Goal: Navigation & Orientation: Find specific page/section

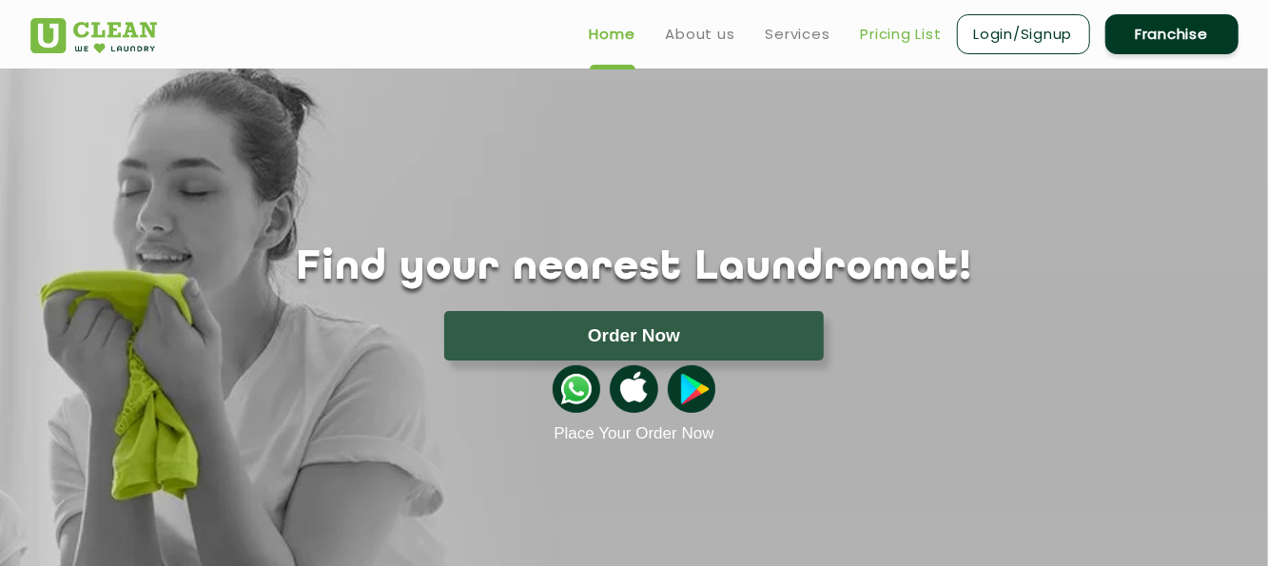
click at [875, 23] on link "Pricing List" at bounding box center [901, 34] width 81 height 23
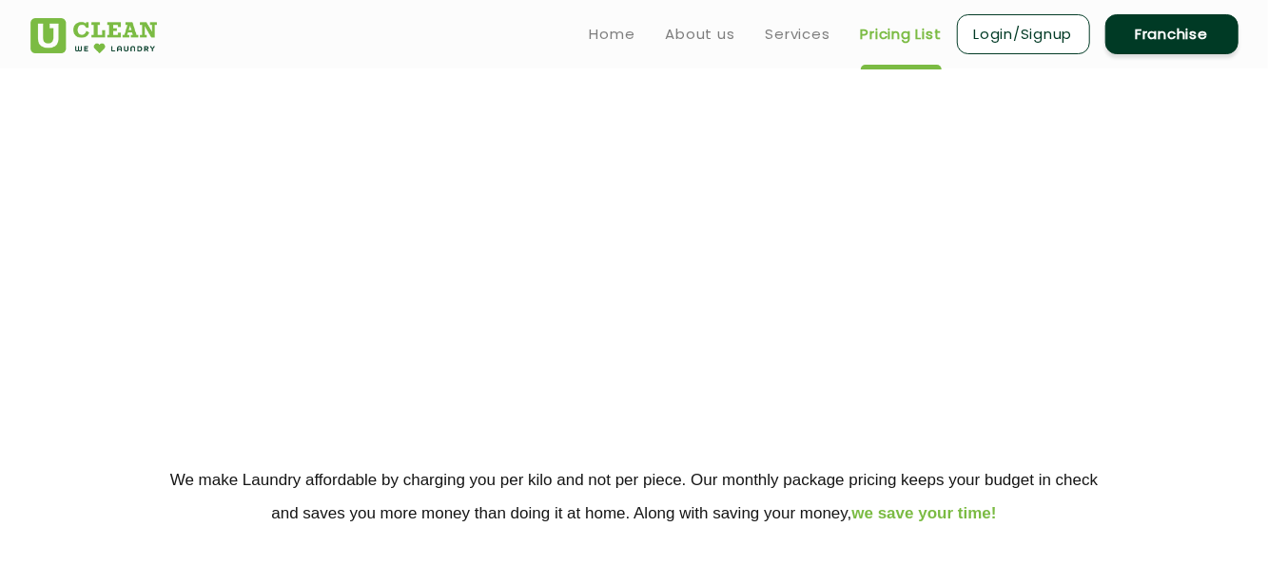
select select "0"
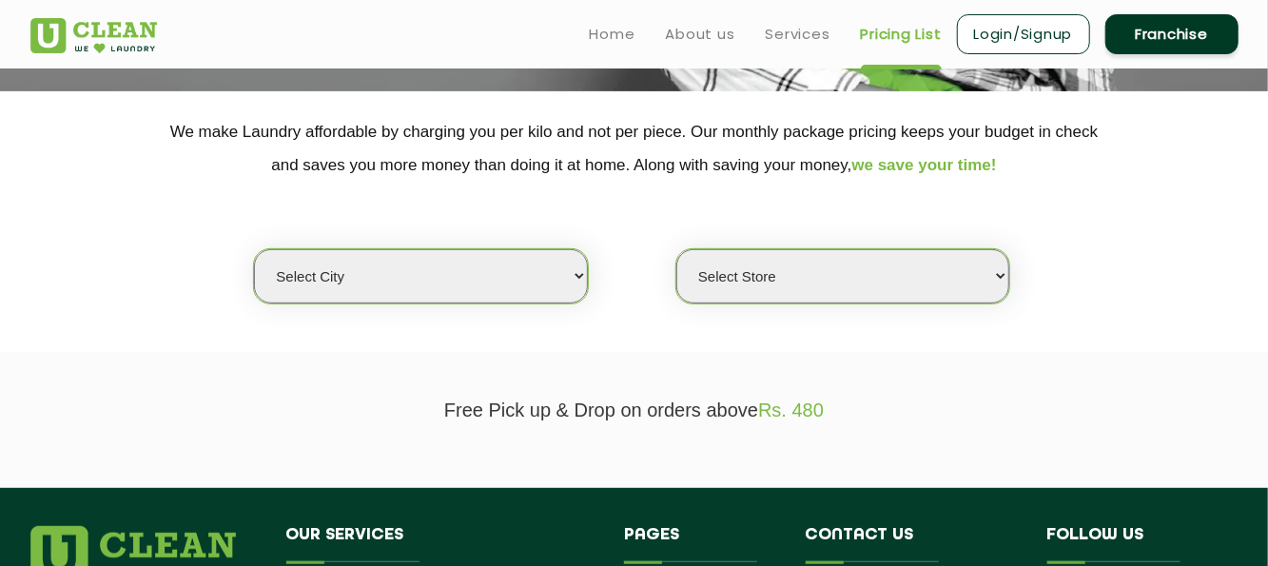
scroll to position [360, 0]
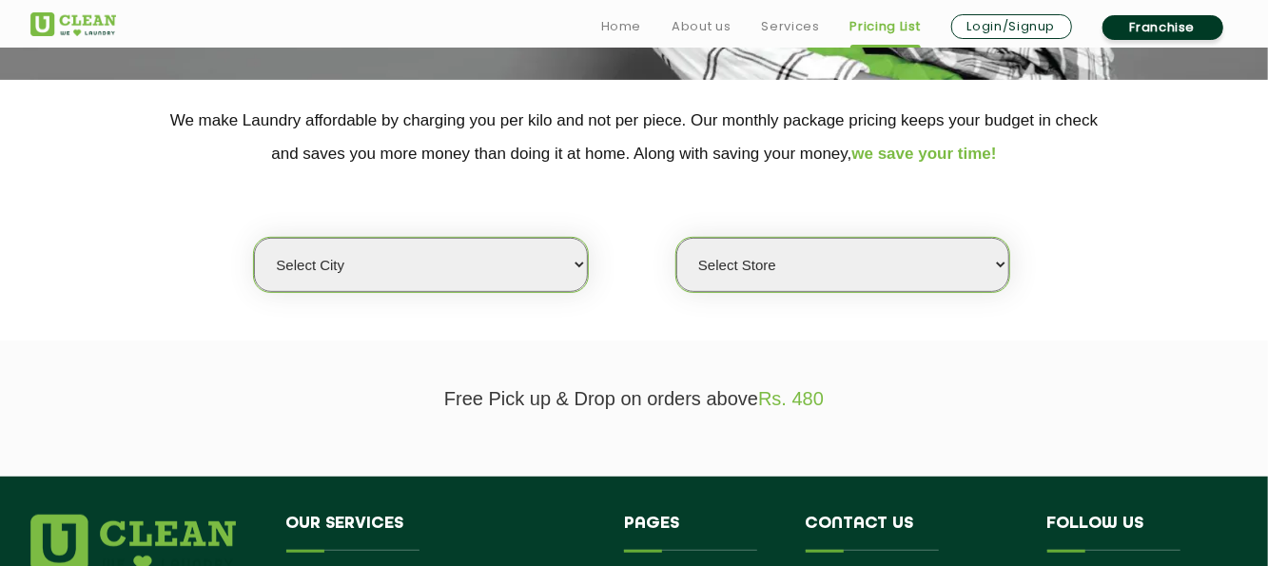
click at [553, 258] on select "Select city [GEOGRAPHIC_DATA] [GEOGRAPHIC_DATA] [GEOGRAPHIC_DATA] [GEOGRAPHIC_D…" at bounding box center [420, 265] width 333 height 54
click at [655, 211] on div "Select city [GEOGRAPHIC_DATA] [GEOGRAPHIC_DATA] [GEOGRAPHIC_DATA] [GEOGRAPHIC_D…" at bounding box center [634, 231] width 1237 height 123
click at [771, 29] on link "Services" at bounding box center [790, 26] width 58 height 23
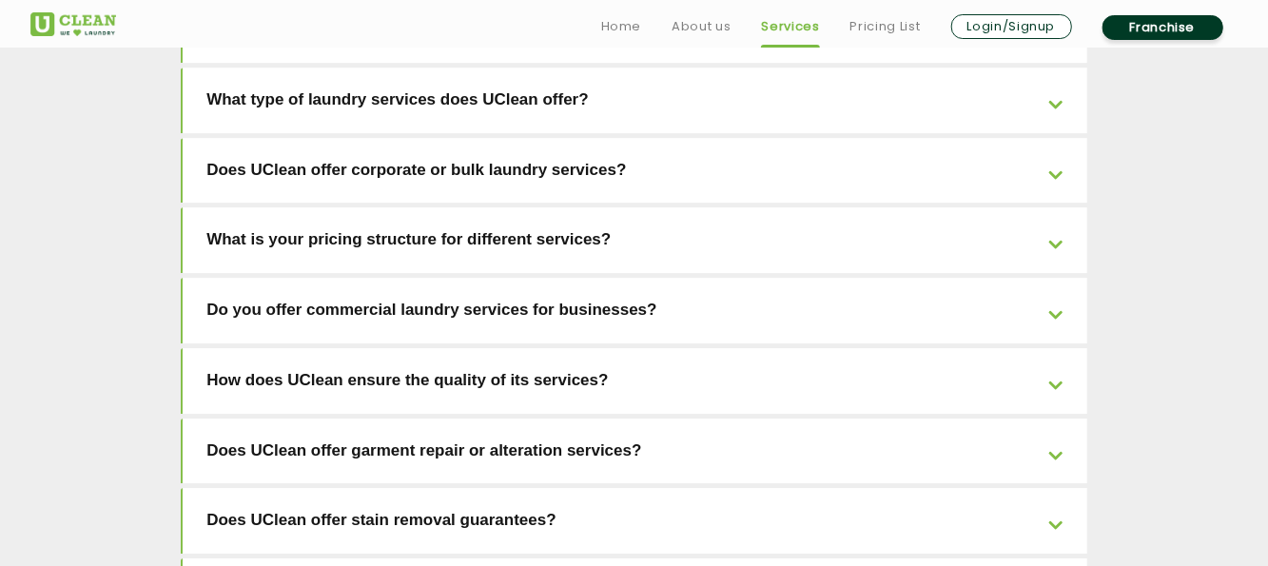
scroll to position [3119, 0]
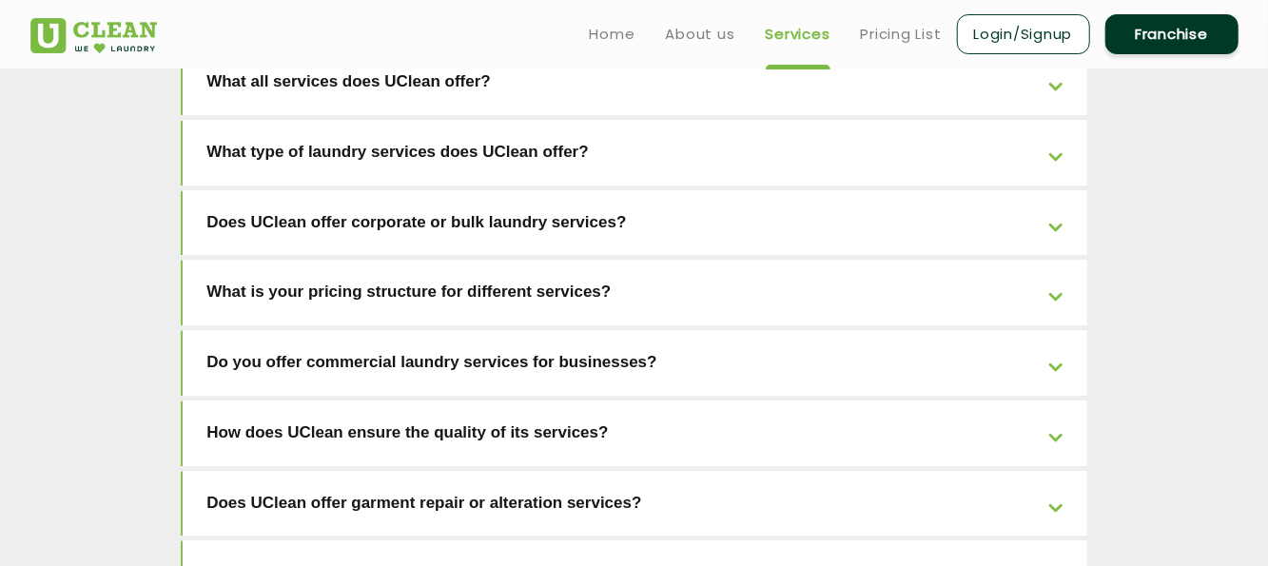
click at [590, 330] on link "Do you offer commercial laundry services for businesses?" at bounding box center [635, 363] width 905 height 66
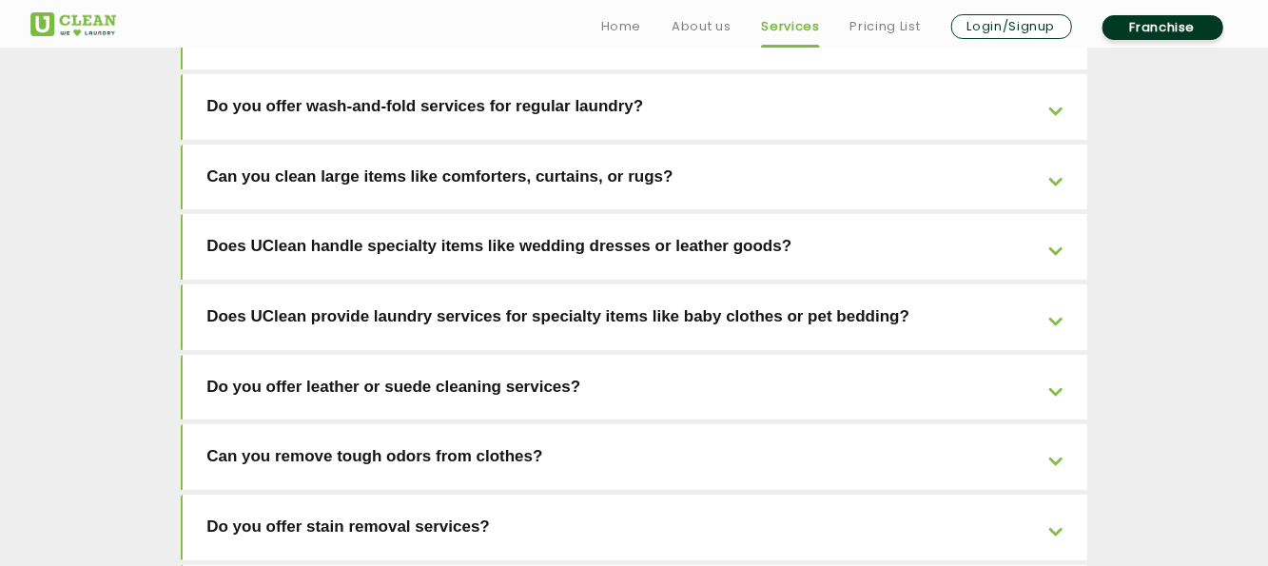
scroll to position [3765, 0]
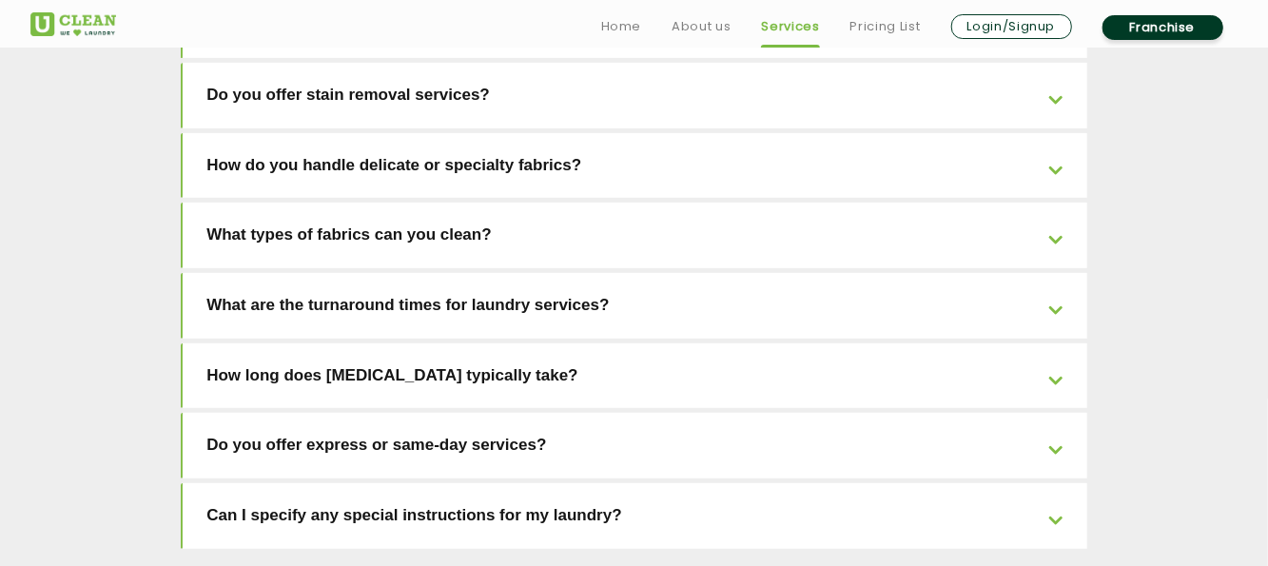
click at [568, 483] on link "Can I specify any special instructions for my laundry?" at bounding box center [635, 516] width 905 height 66
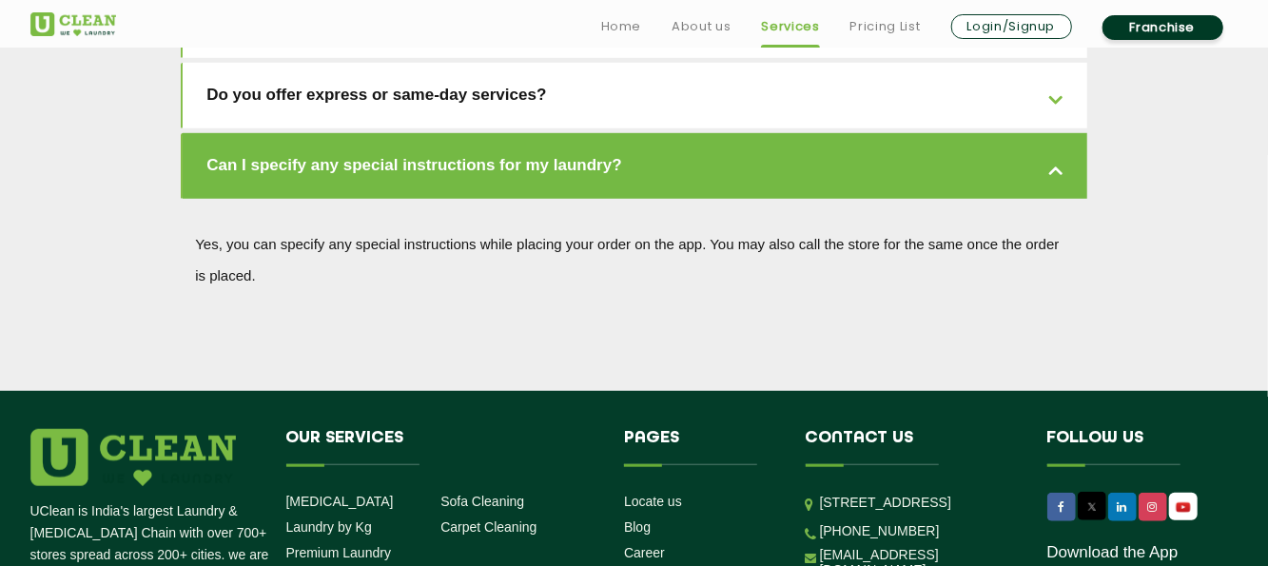
scroll to position [4445, 0]
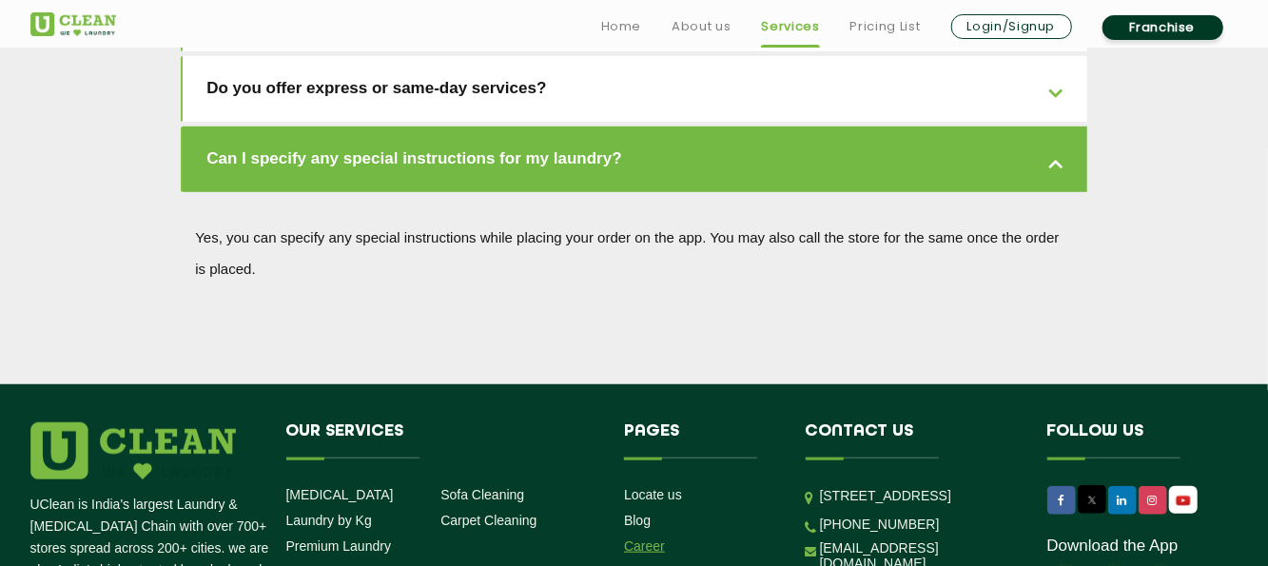
click at [647, 538] on link "Career" at bounding box center [644, 545] width 41 height 15
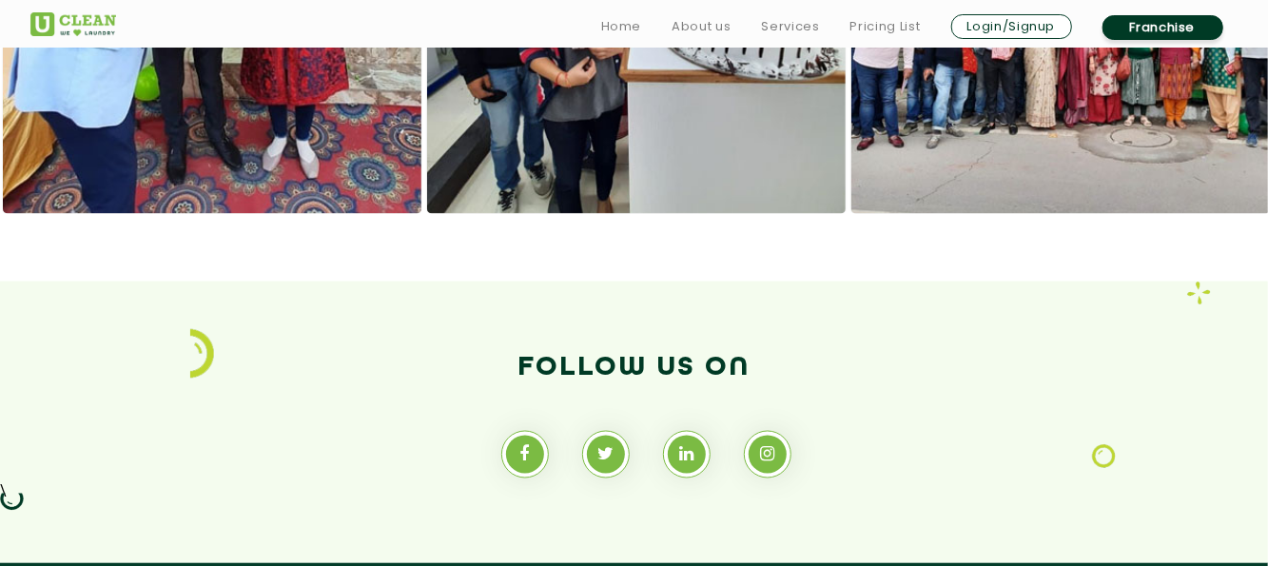
scroll to position [1643, 0]
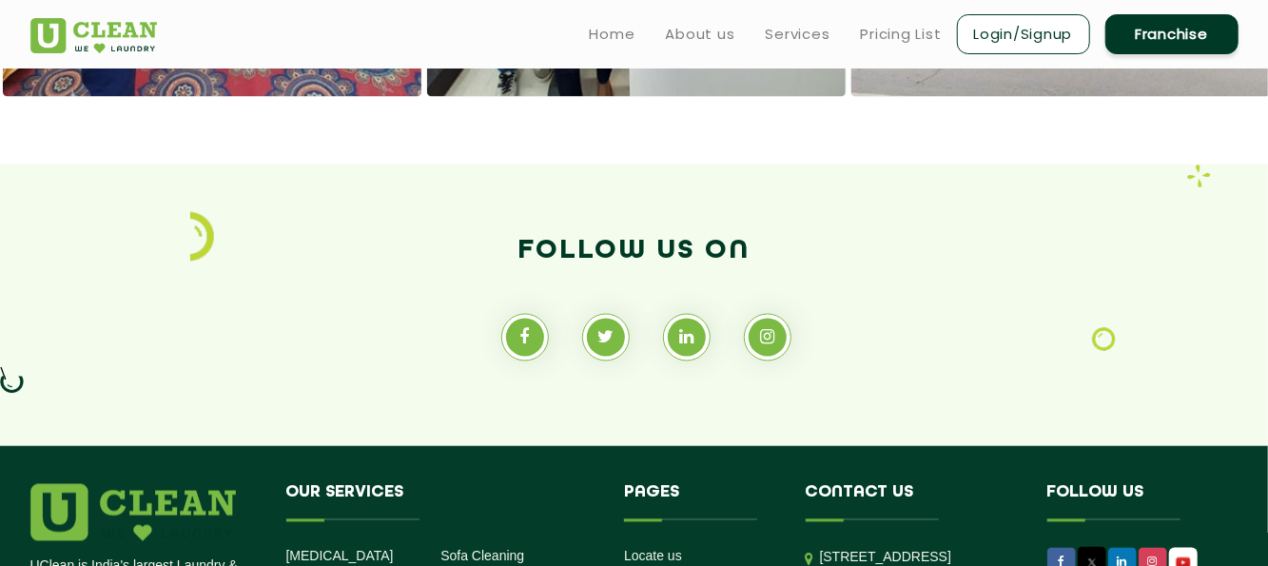
click at [1146, 39] on link "Franchise" at bounding box center [1171, 34] width 133 height 40
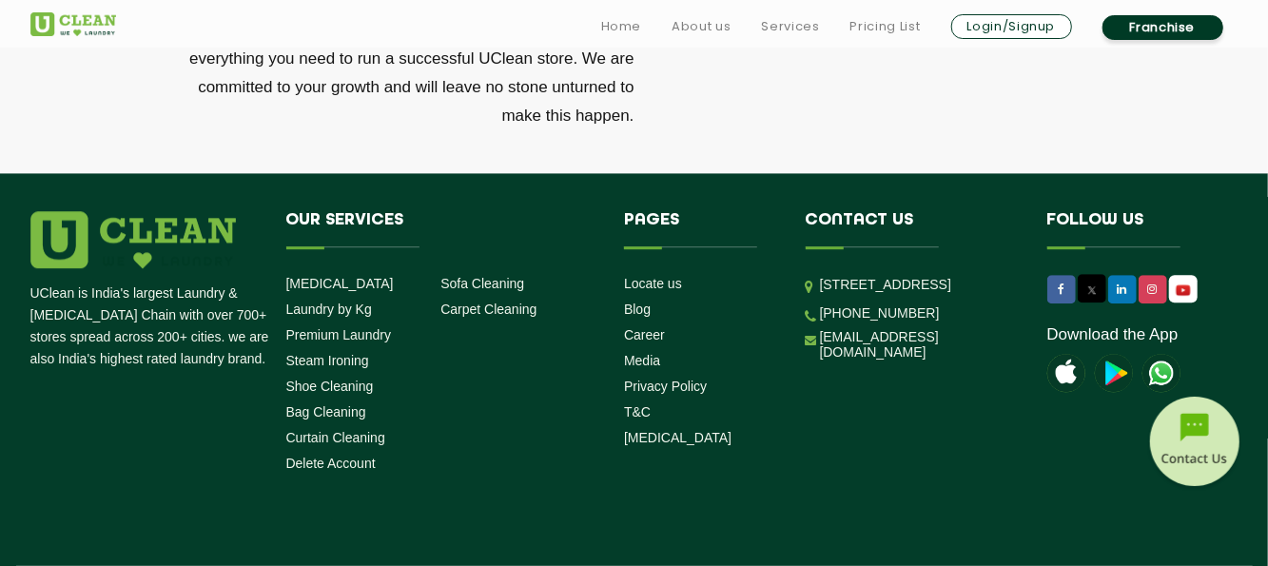
scroll to position [6573, 0]
